Goal: Information Seeking & Learning: Find contact information

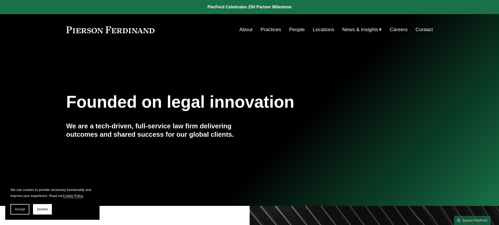
click at [418, 136] on div "Founded on legal innovation We are a tech-driven, full-service law firm deliver…" at bounding box center [249, 125] width 499 height 71
click at [427, 29] on link "Contact" at bounding box center [424, 30] width 17 height 10
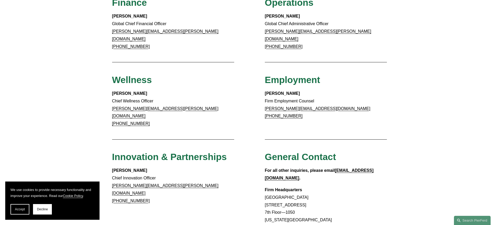
scroll to position [394, 0]
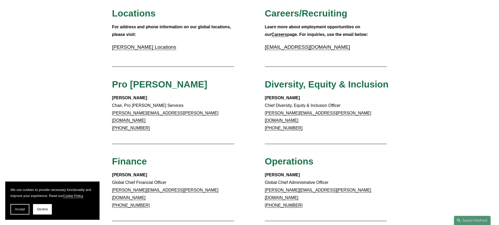
scroll to position [0, 0]
